Goal: Task Accomplishment & Management: Manage account settings

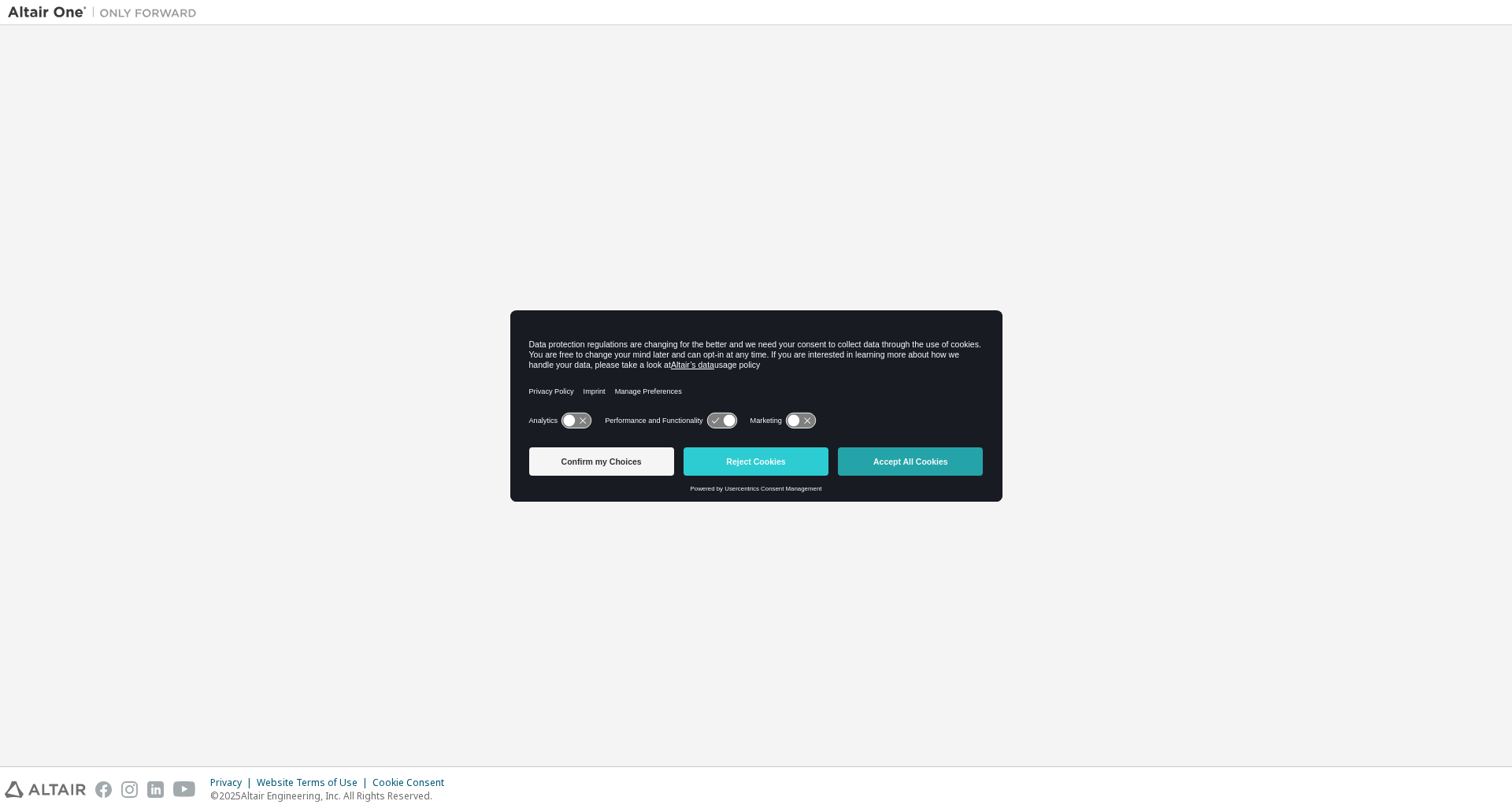
click at [921, 460] on button "Accept All Cookies" at bounding box center [909, 461] width 145 height 29
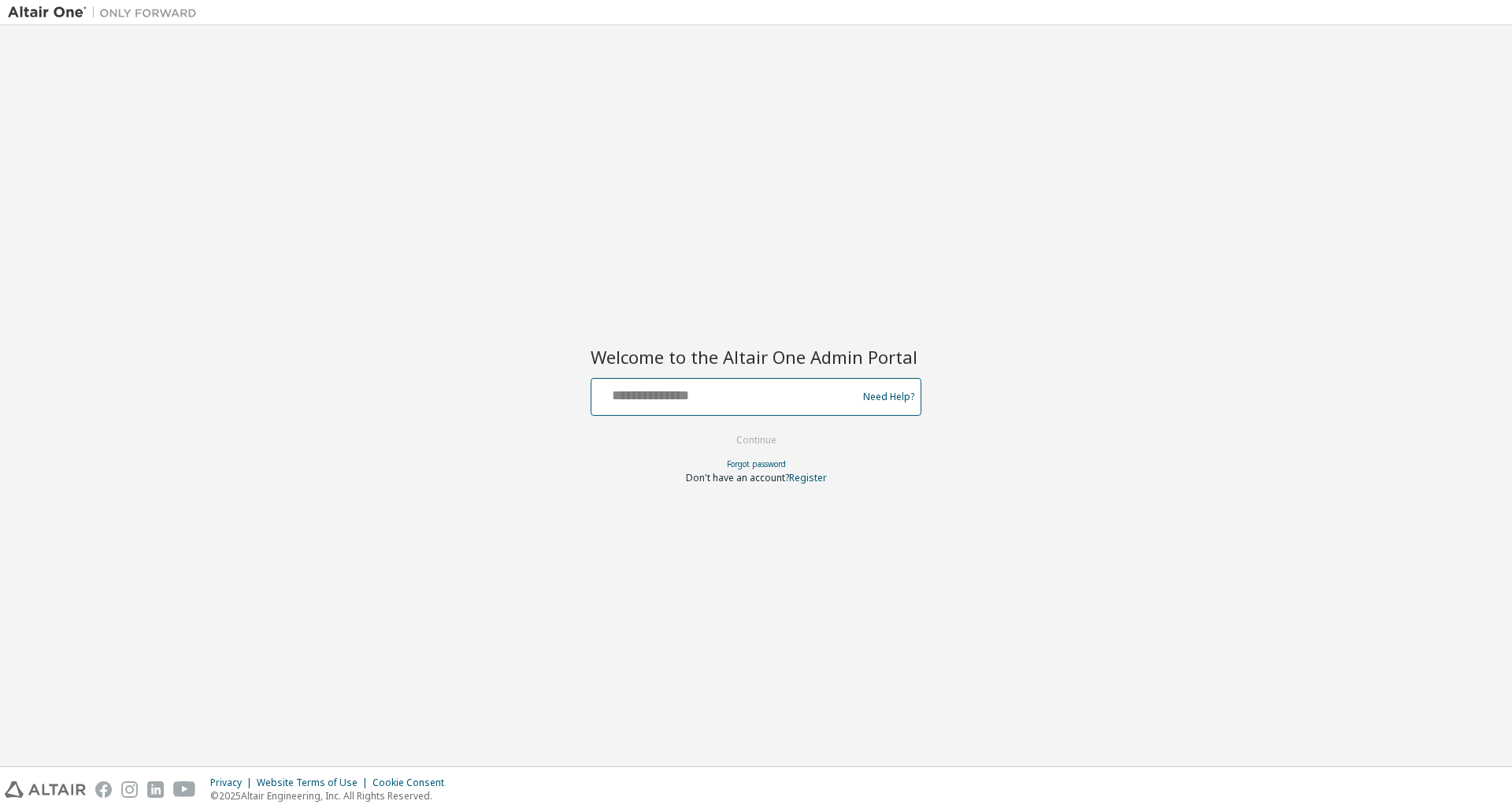
click at [730, 390] on input "text" at bounding box center [726, 393] width 257 height 22
click at [785, 397] on input "text" at bounding box center [726, 393] width 257 height 22
type input "**********"
click at [720, 428] on button "Continue" at bounding box center [756, 440] width 73 height 23
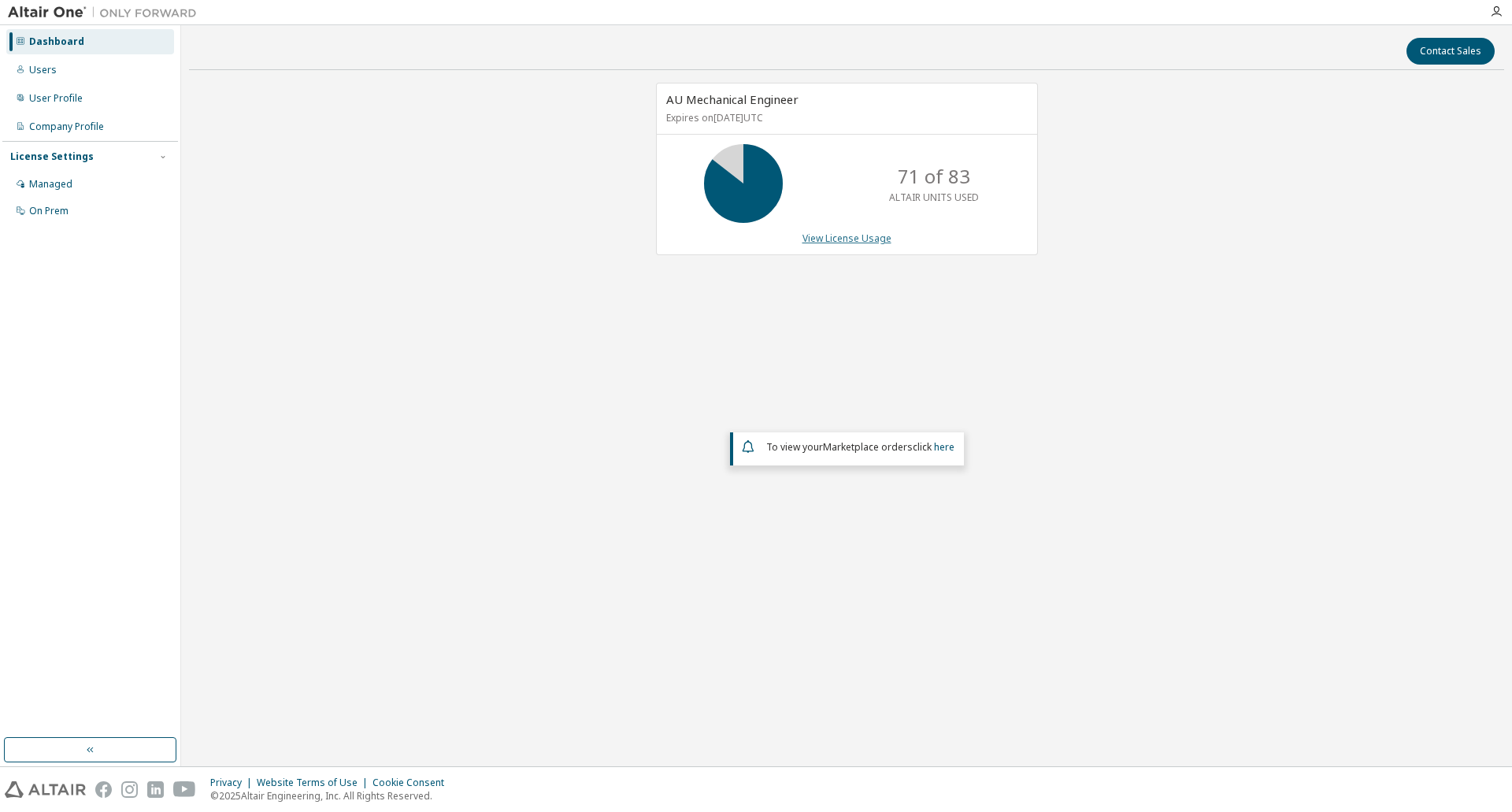
click at [838, 244] on link "View License Usage" at bounding box center [846, 237] width 89 height 13
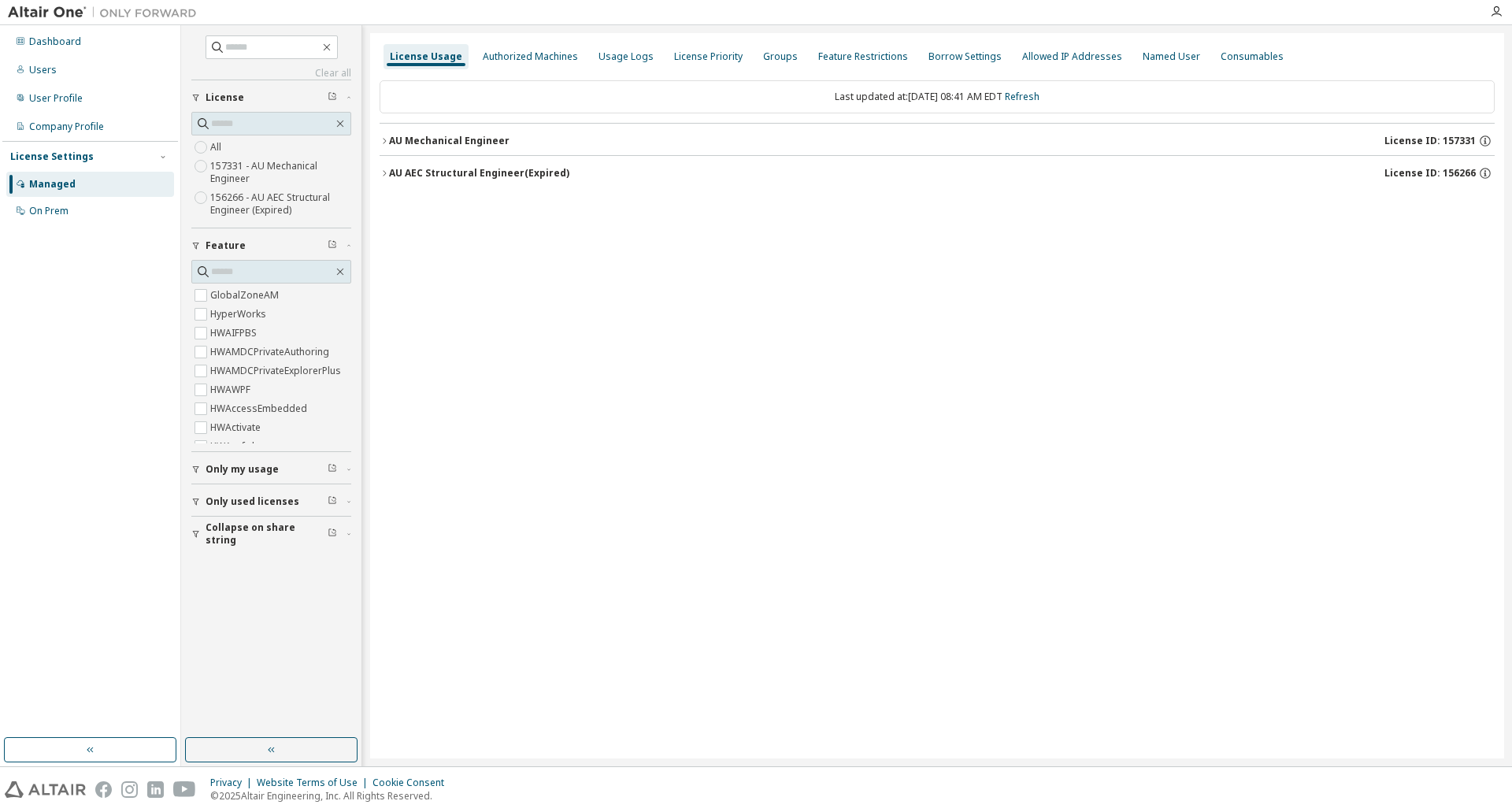
click at [388, 138] on icon "button" at bounding box center [384, 140] width 10 height 10
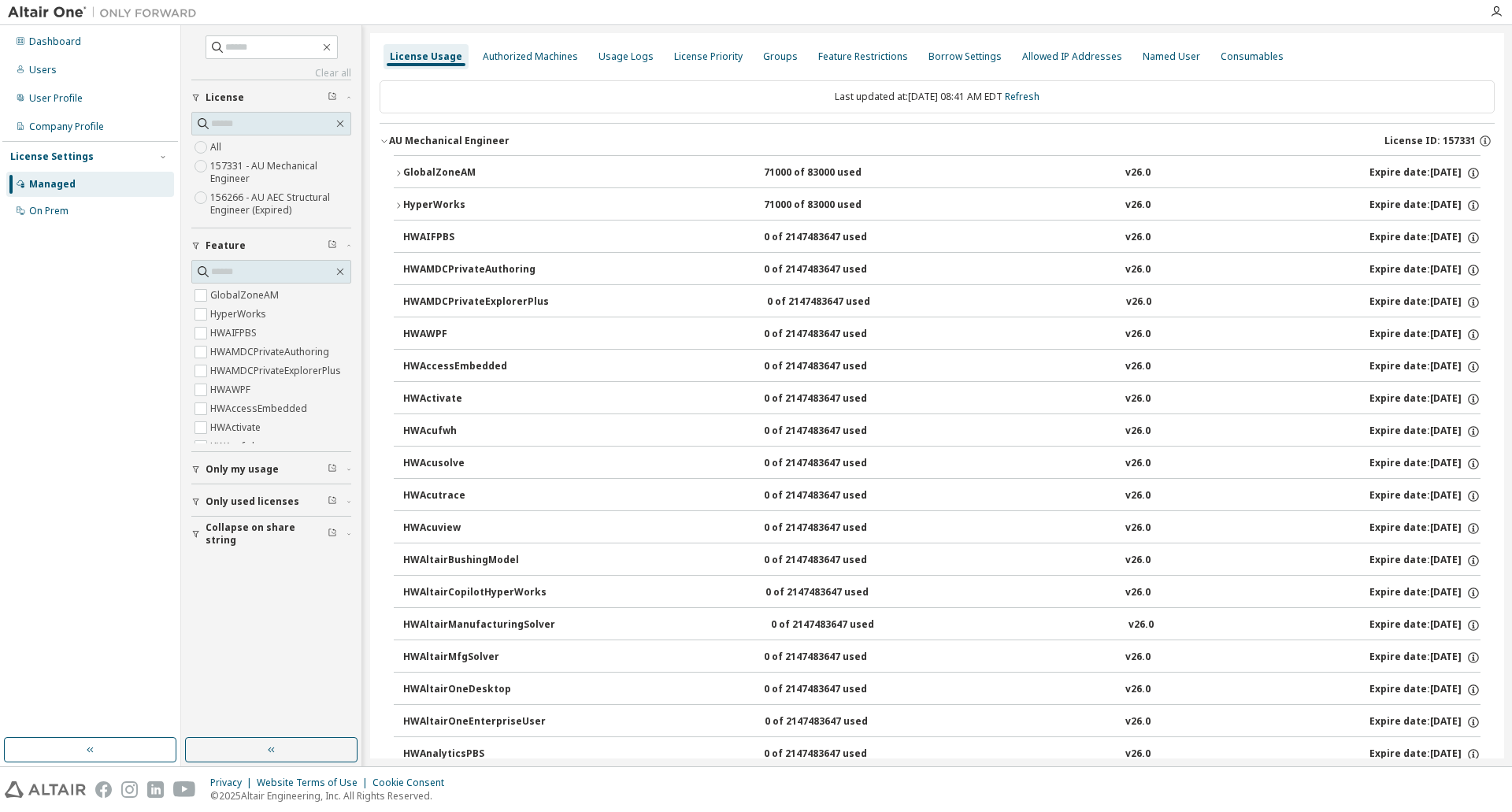
click at [396, 203] on icon "button" at bounding box center [398, 205] width 10 height 10
